Goal: Entertainment & Leisure: Consume media (video, audio)

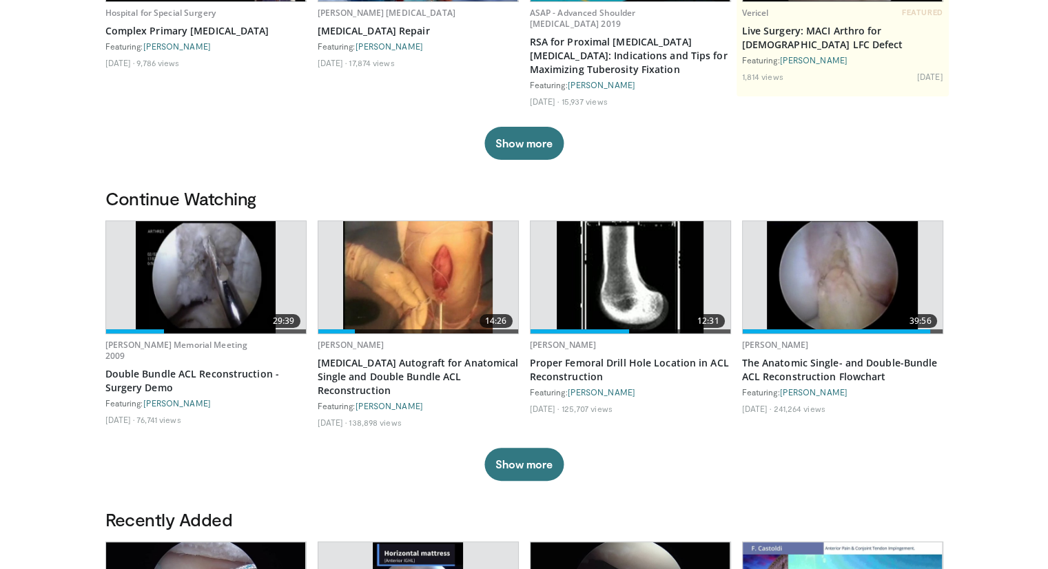
scroll to position [270, 0]
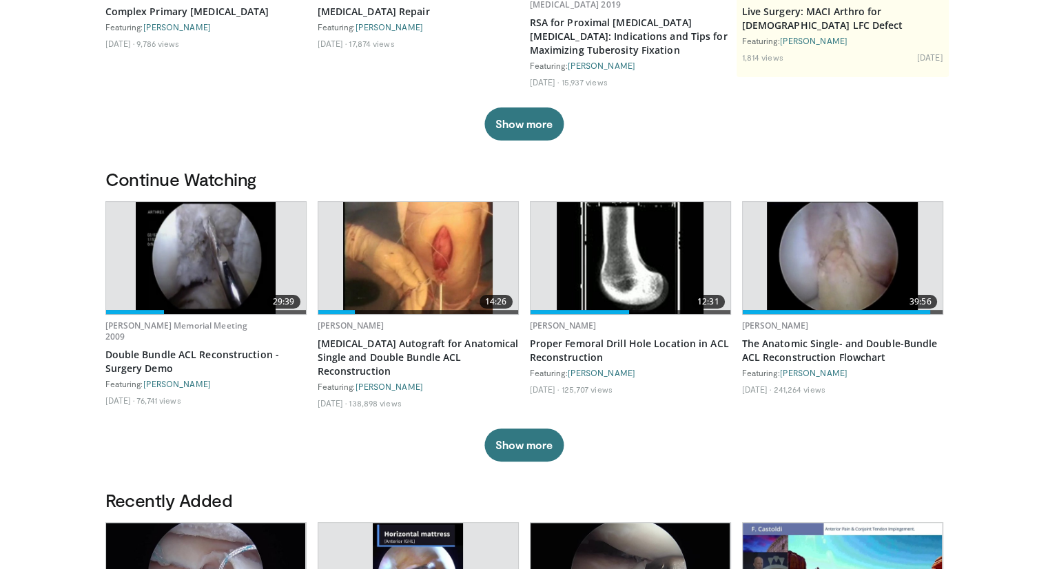
click at [199, 263] on img at bounding box center [206, 258] width 140 height 112
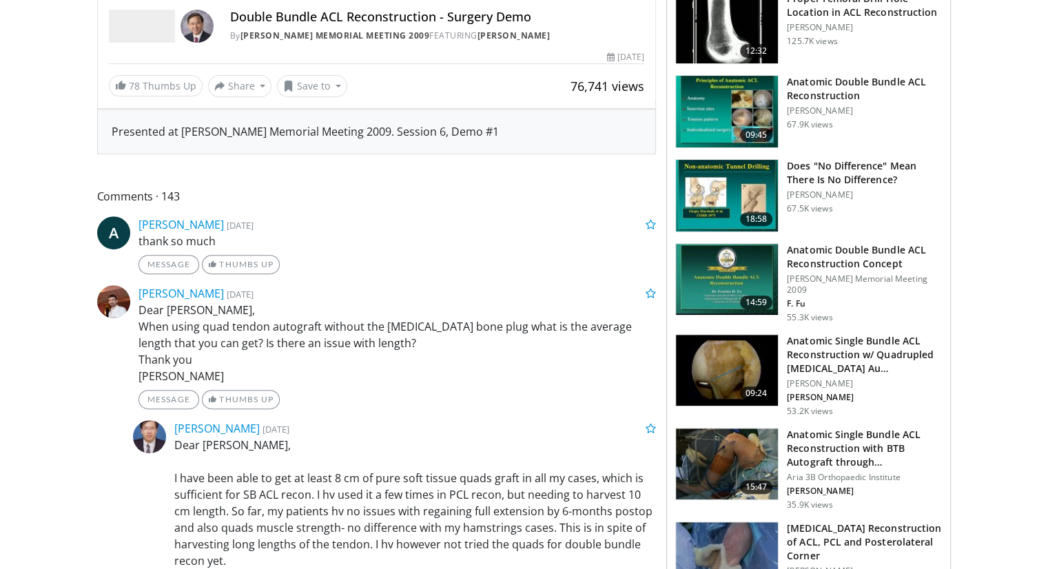
scroll to position [460, 0]
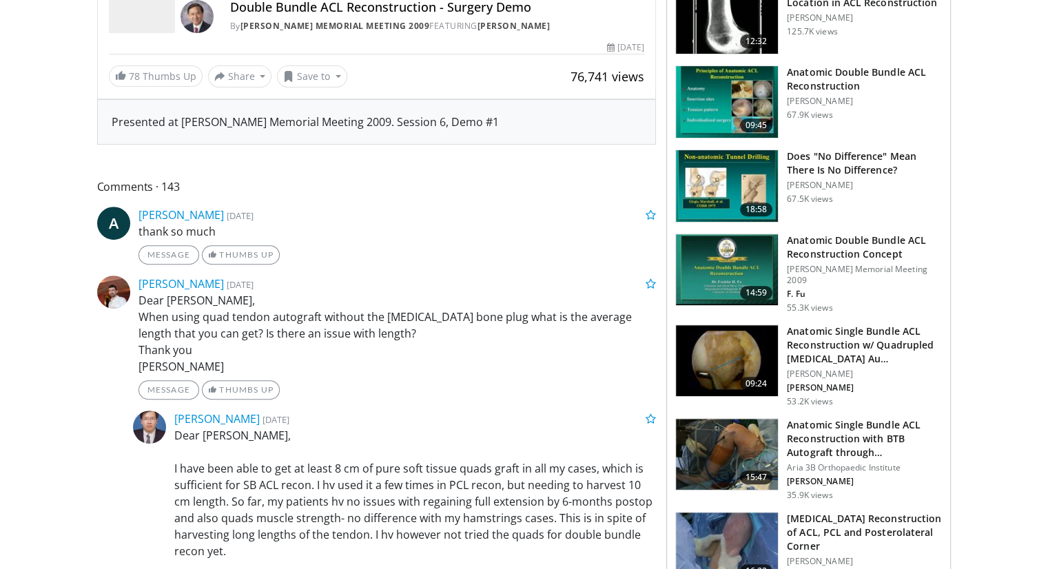
click at [721, 345] on img at bounding box center [727, 361] width 102 height 72
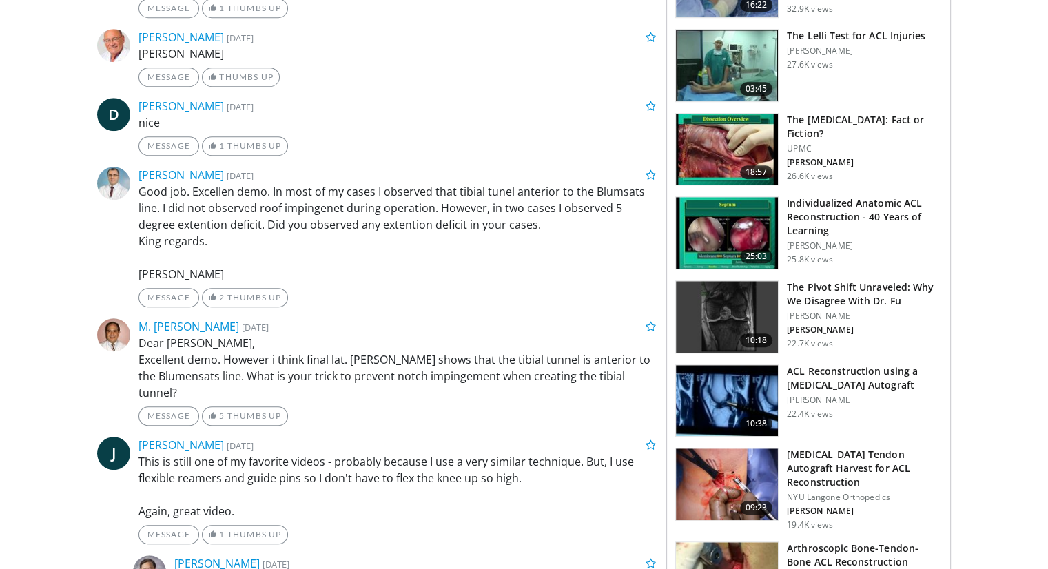
scroll to position [1050, 0]
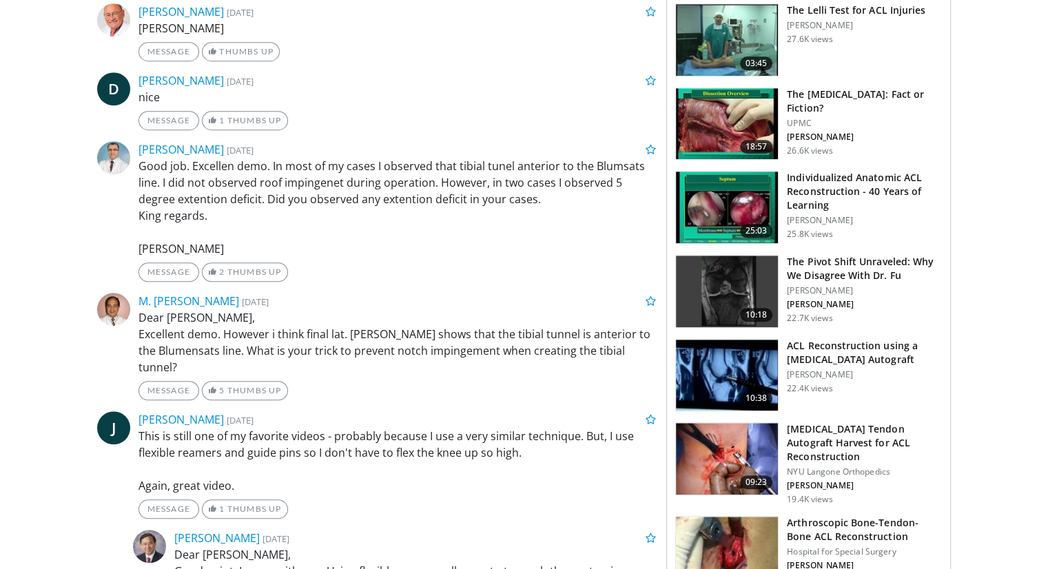
click at [735, 345] on img at bounding box center [727, 376] width 102 height 72
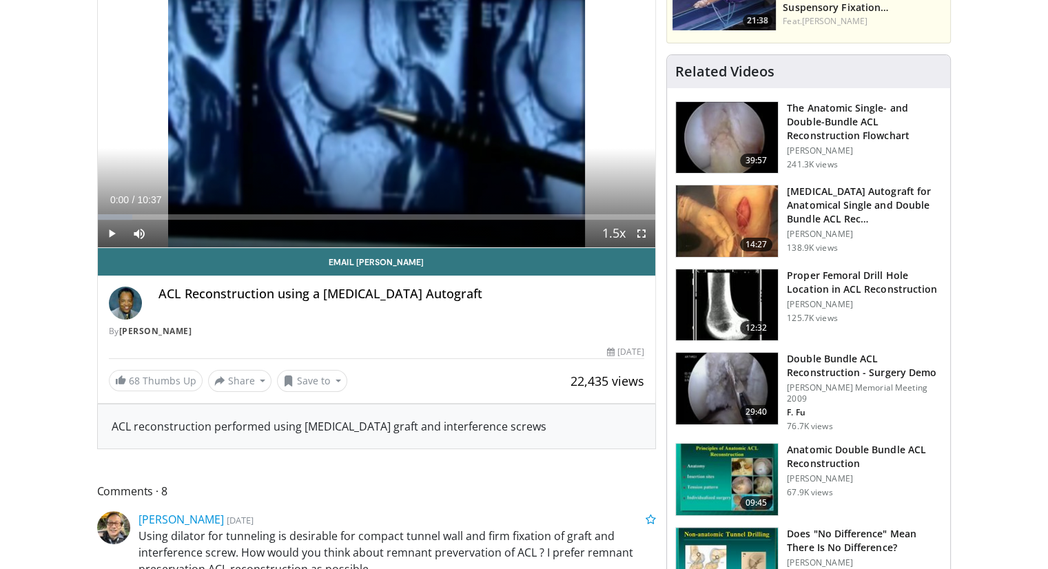
scroll to position [145, 0]
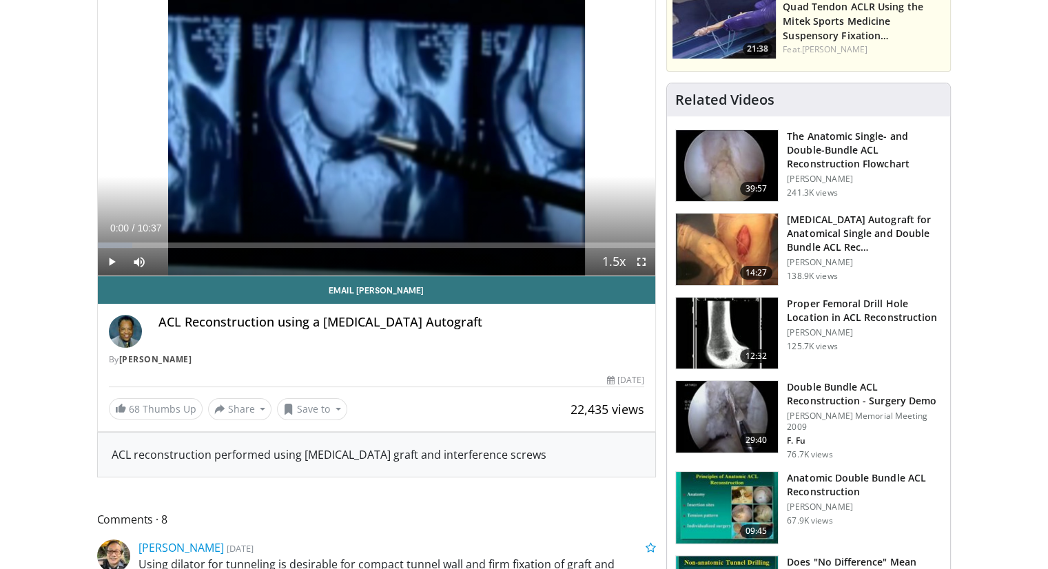
click at [714, 223] on img at bounding box center [727, 250] width 102 height 72
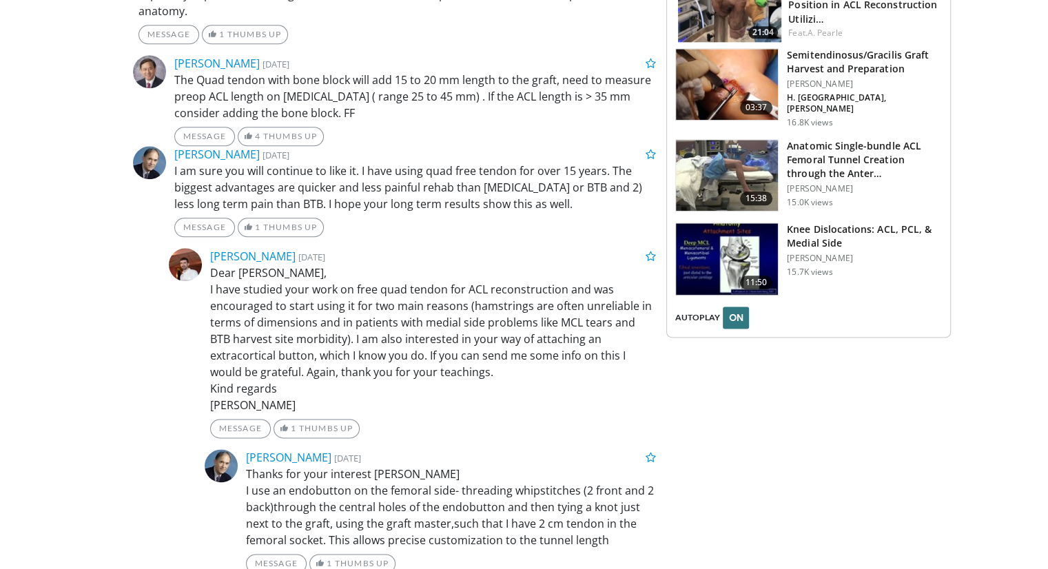
scroll to position [1673, 0]
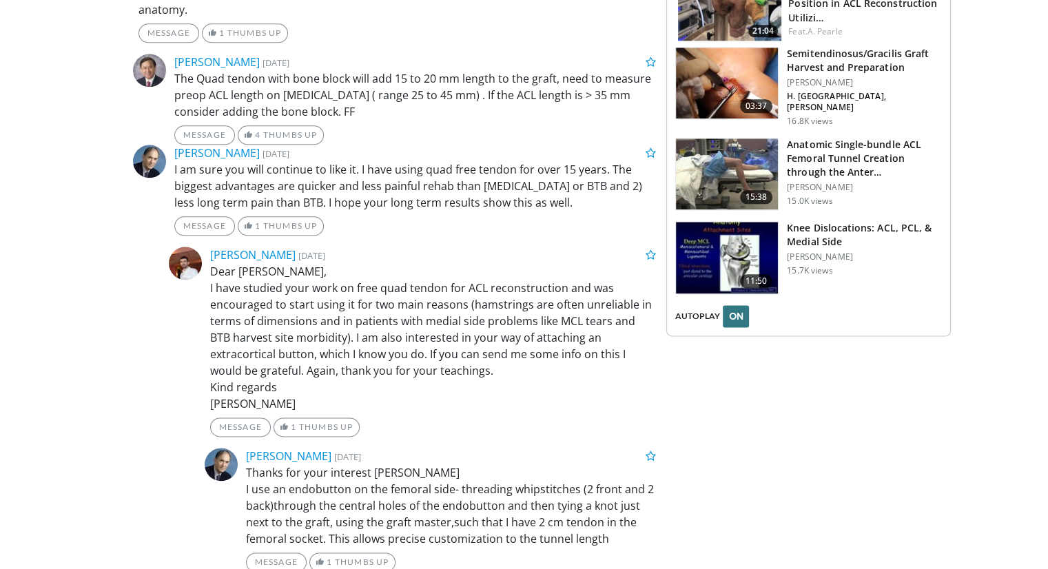
click at [741, 222] on img at bounding box center [727, 258] width 102 height 72
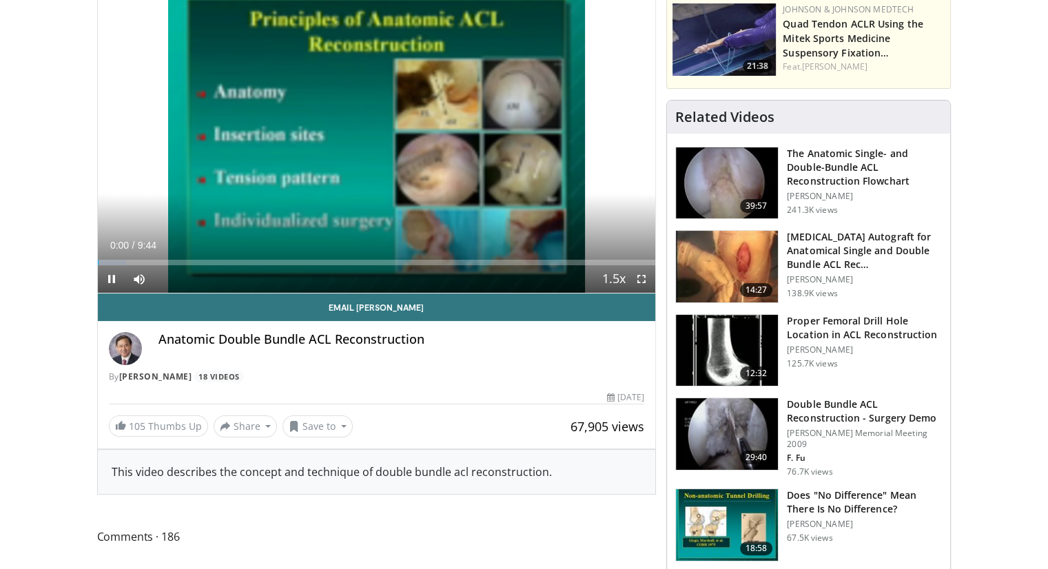
scroll to position [129, 0]
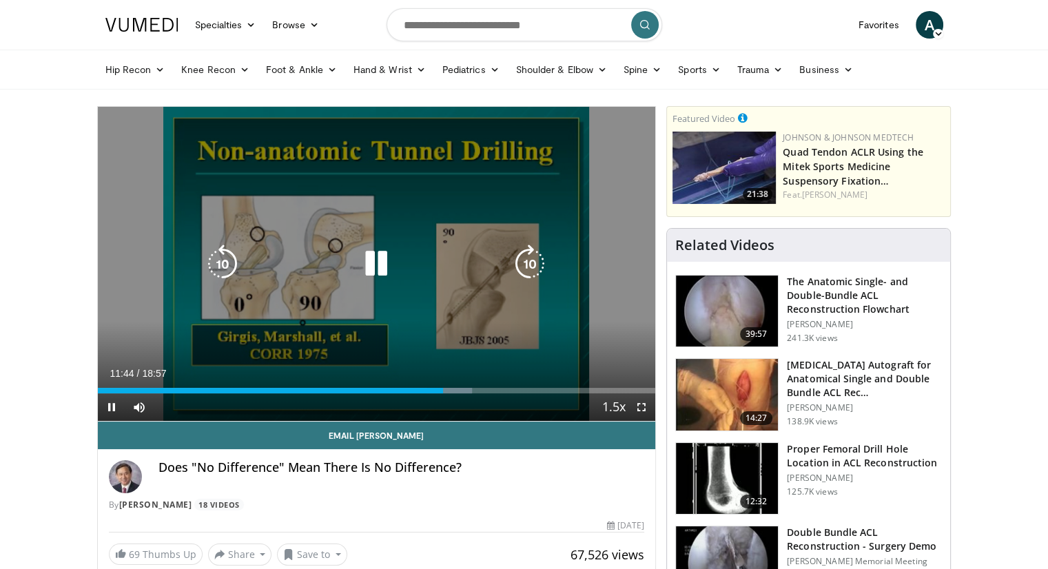
click at [381, 269] on icon "Video Player" at bounding box center [376, 264] width 39 height 39
click at [373, 254] on icon "Video Player" at bounding box center [376, 264] width 39 height 39
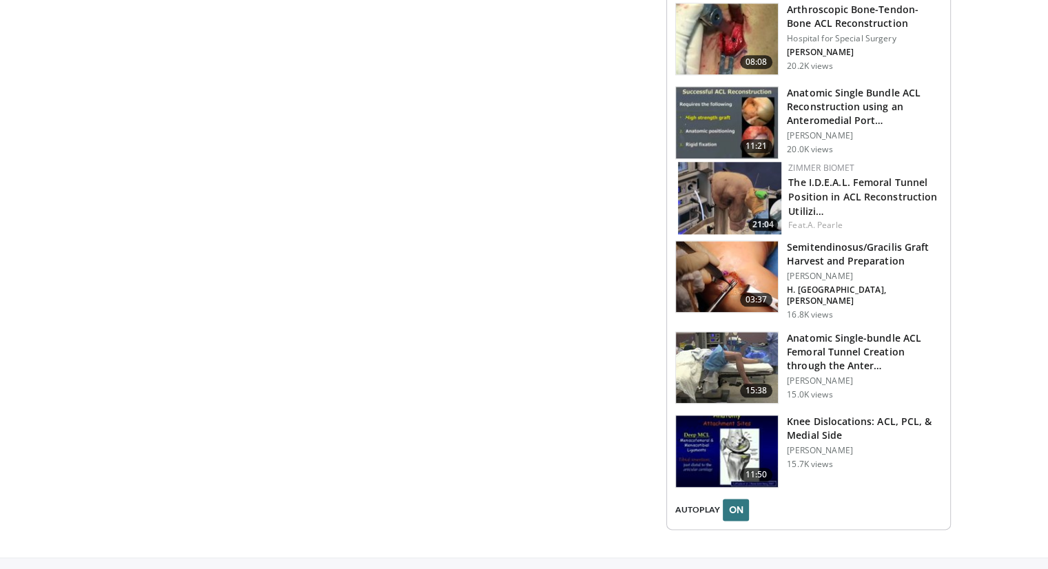
scroll to position [1479, 0]
